Goal: Task Accomplishment & Management: Use online tool/utility

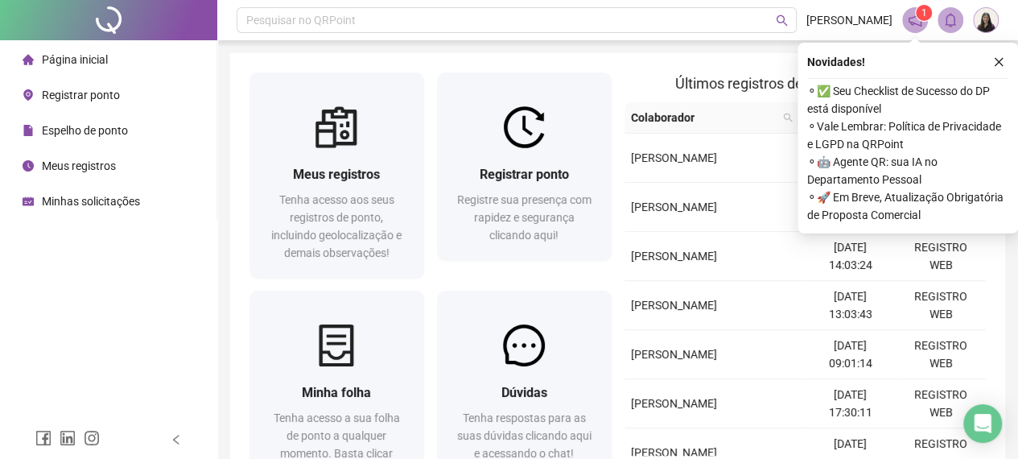
click at [1002, 61] on icon "close" at bounding box center [998, 61] width 11 height 11
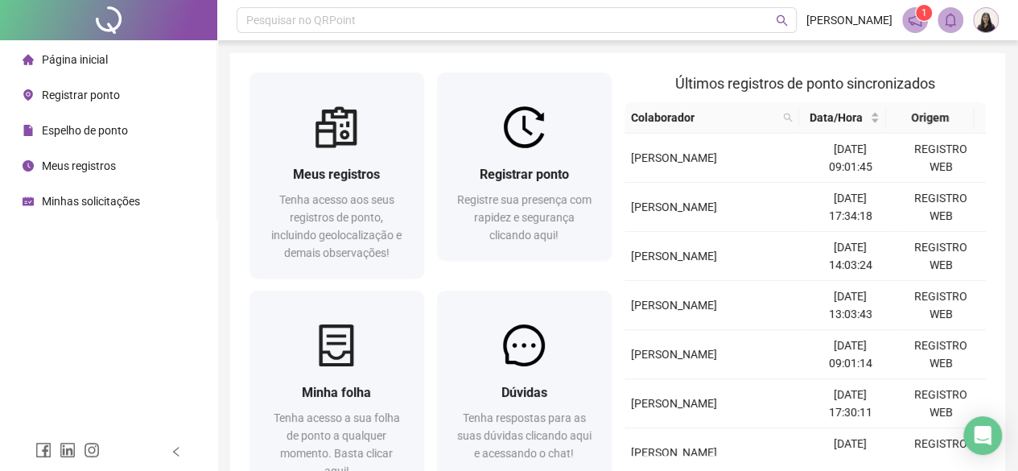
click at [113, 96] on span "Registrar ponto" at bounding box center [81, 95] width 78 height 13
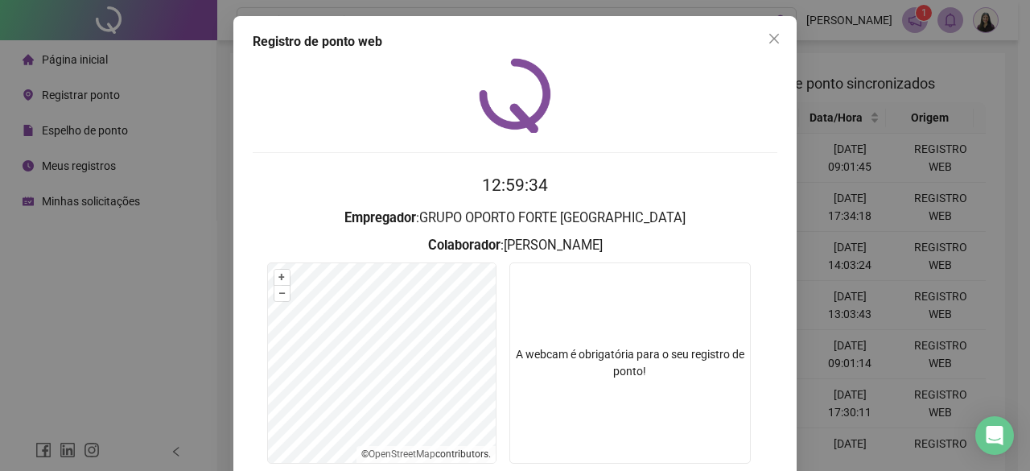
scroll to position [121, 0]
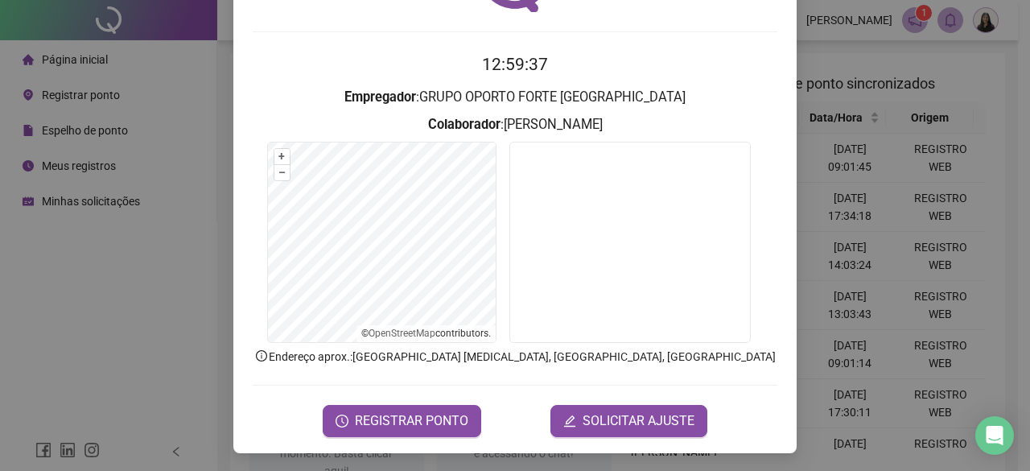
click at [177, 143] on div "Registro de ponto web 12:59:37 Empregador : GRUPO OPORTO FORTE PORTUGAL Colabor…" at bounding box center [515, 235] width 1030 height 471
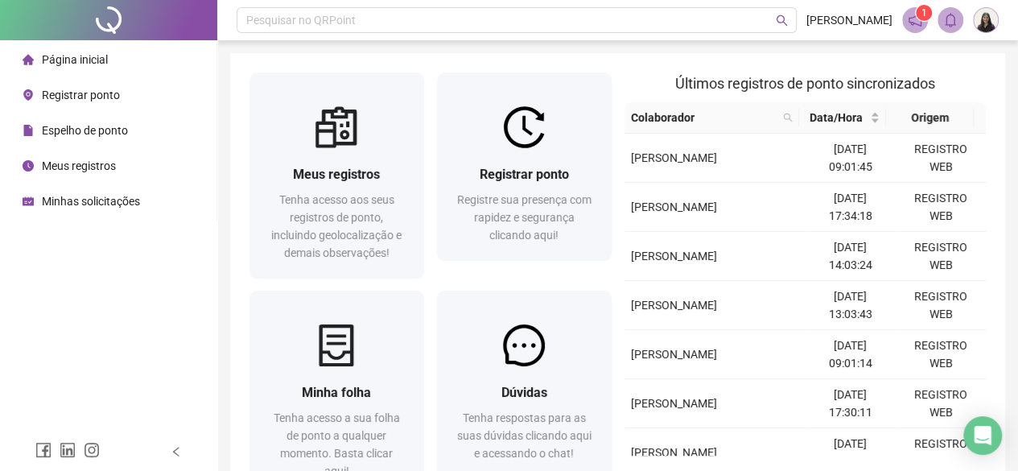
click at [109, 96] on span "Registrar ponto" at bounding box center [81, 95] width 78 height 13
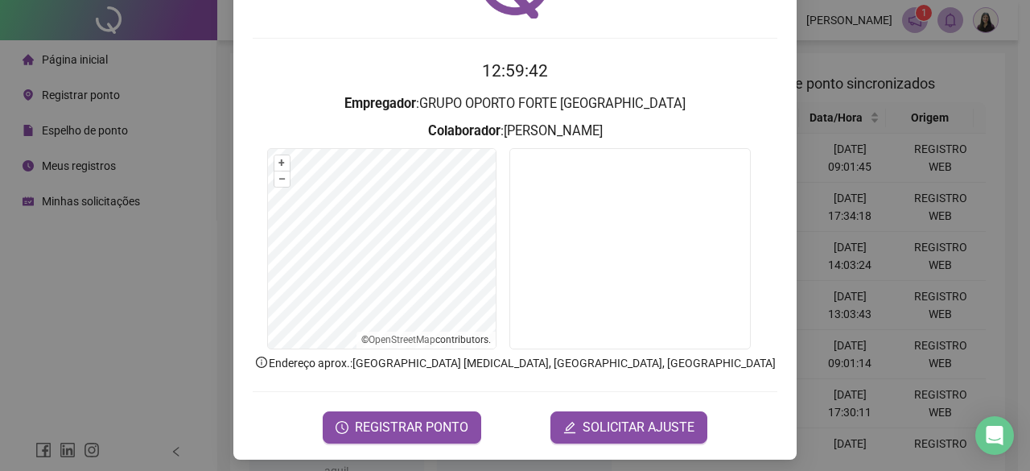
scroll to position [121, 0]
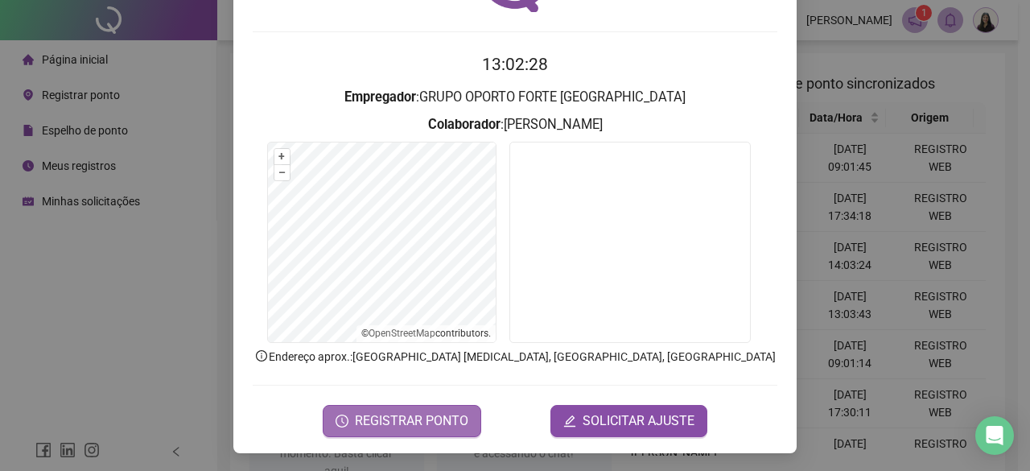
click at [395, 416] on span "REGISTRAR PONTO" at bounding box center [411, 420] width 113 height 19
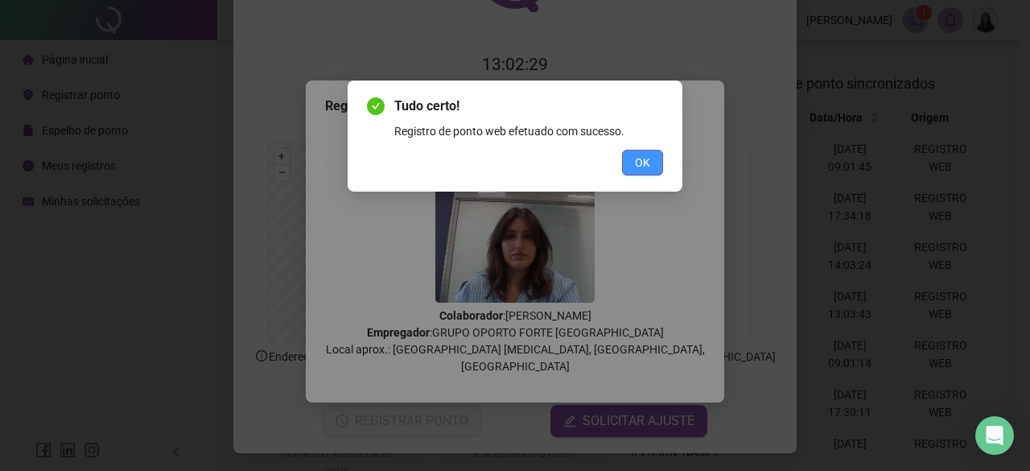
click at [645, 161] on span "OK" at bounding box center [642, 163] width 15 height 18
